Goal: Task Accomplishment & Management: Manage account settings

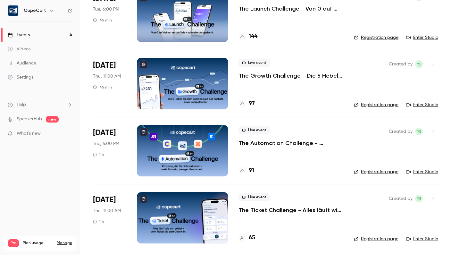
click at [34, 61] on div "Audience" at bounding box center [22, 63] width 28 height 6
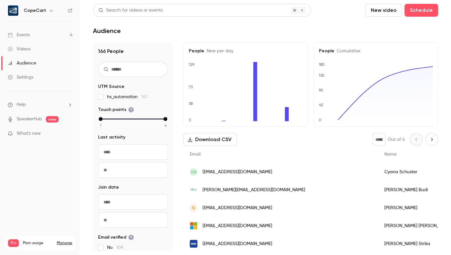
click at [50, 36] on link "Events 4" at bounding box center [40, 35] width 80 height 14
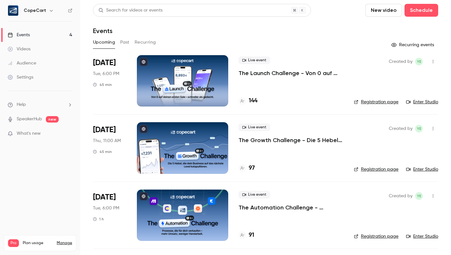
click at [30, 76] on div "Settings" at bounding box center [21, 77] width 26 height 6
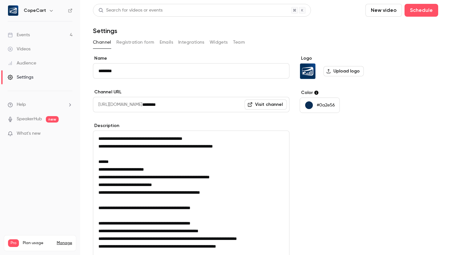
click at [237, 42] on button "Team" at bounding box center [239, 42] width 12 height 10
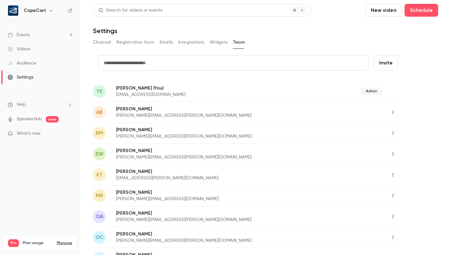
click at [35, 37] on link "Events 4" at bounding box center [40, 35] width 80 height 14
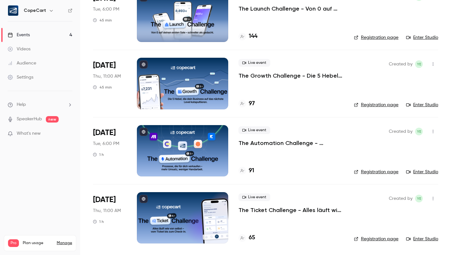
scroll to position [64, 0]
click at [151, 154] on div at bounding box center [182, 150] width 91 height 51
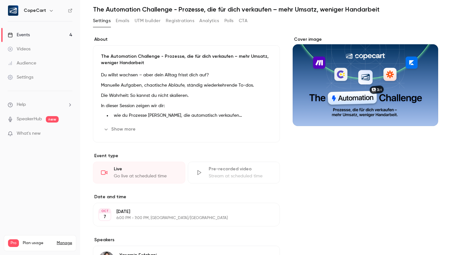
scroll to position [42, 0]
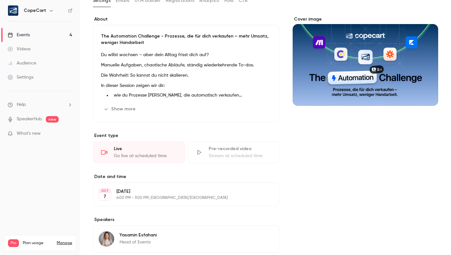
click at [263, 193] on button "Edit" at bounding box center [262, 194] width 23 height 10
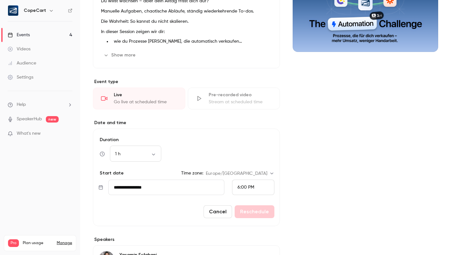
scroll to position [122, 0]
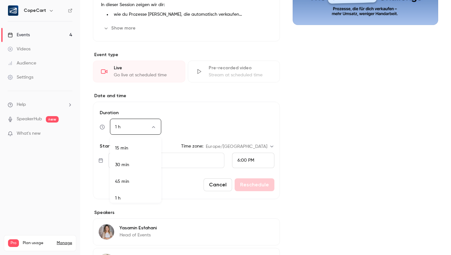
click at [140, 130] on body "CopeCart Events 4 Videos Audience Settings Help SpeakerHub new What's new Pro P…" at bounding box center [225, 127] width 451 height 255
click at [123, 172] on li "45 min" at bounding box center [135, 177] width 51 height 17
type input "**"
click at [258, 185] on button "Reschedule" at bounding box center [254, 184] width 40 height 13
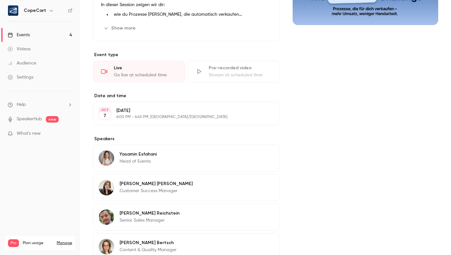
click at [45, 37] on link "Events 4" at bounding box center [40, 35] width 80 height 14
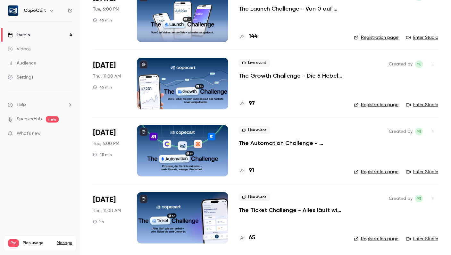
scroll to position [64, 0]
click at [111, 210] on span "Thu, 11:00 AM" at bounding box center [107, 210] width 28 height 6
click at [173, 203] on div at bounding box center [182, 217] width 91 height 51
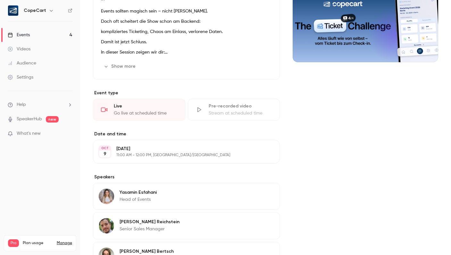
scroll to position [142, 0]
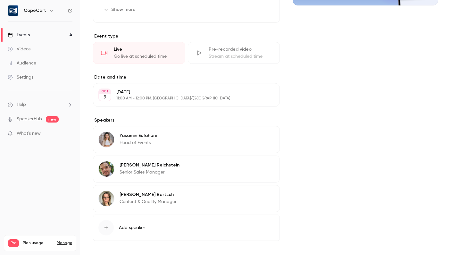
click at [264, 90] on button "Edit" at bounding box center [262, 95] width 23 height 10
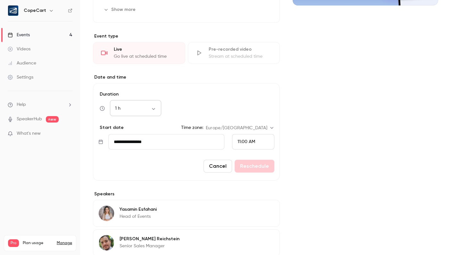
click at [148, 102] on body "CopeCart Events 4 Videos Audience Settings Help SpeakerHub new What's new Pro P…" at bounding box center [225, 127] width 451 height 255
click at [127, 152] on li "45 min" at bounding box center [135, 152] width 51 height 17
type input "**"
click at [249, 159] on button "Reschedule" at bounding box center [254, 165] width 40 height 13
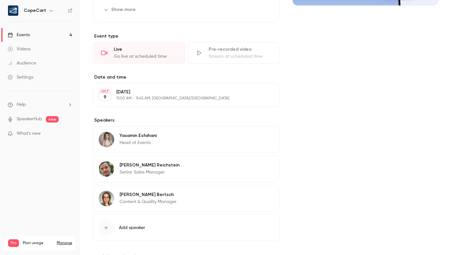
scroll to position [0, 0]
click at [47, 33] on link "Events 4" at bounding box center [40, 35] width 80 height 14
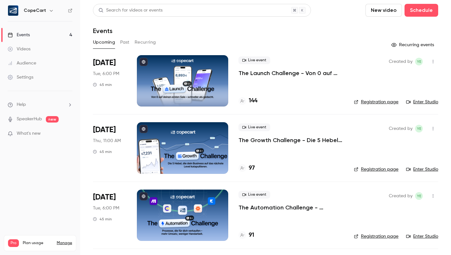
click at [29, 35] on div "Events" at bounding box center [19, 35] width 22 height 6
click at [63, 239] on div "Pro Plan usage Manage" at bounding box center [40, 243] width 64 height 8
click at [63, 240] on link "Manage" at bounding box center [64, 242] width 15 height 5
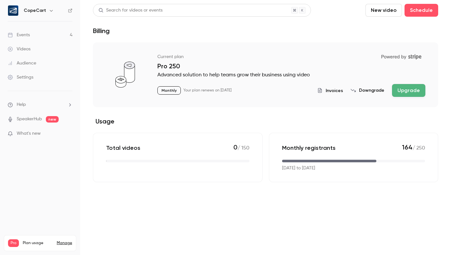
click at [378, 91] on button "Downgrade" at bounding box center [367, 90] width 34 height 6
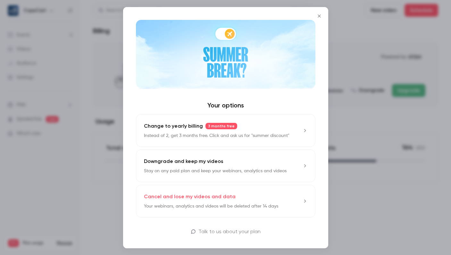
click at [321, 13] on icon "Close" at bounding box center [319, 15] width 8 height 5
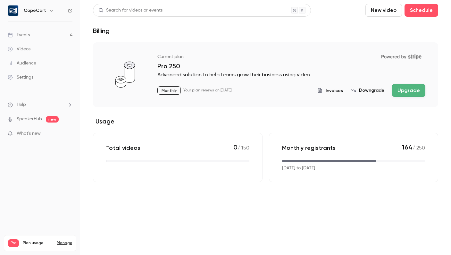
click at [32, 37] on link "Events 4" at bounding box center [40, 35] width 80 height 14
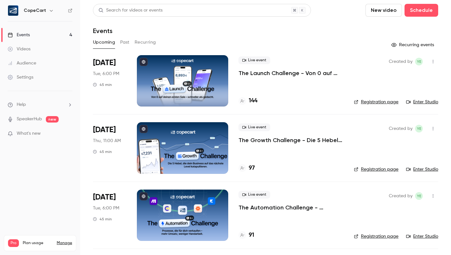
click at [62, 239] on div "Pro Plan usage Manage" at bounding box center [40, 243] width 64 height 8
click at [62, 240] on link "Manage" at bounding box center [64, 242] width 15 height 5
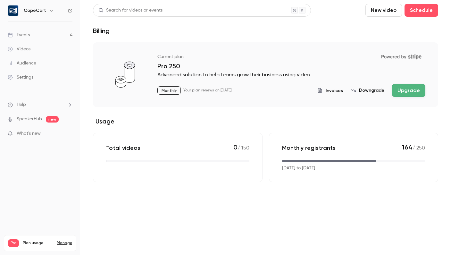
click at [416, 86] on button "Upgrade" at bounding box center [408, 90] width 33 height 13
